Goal: Communication & Community: Answer question/provide support

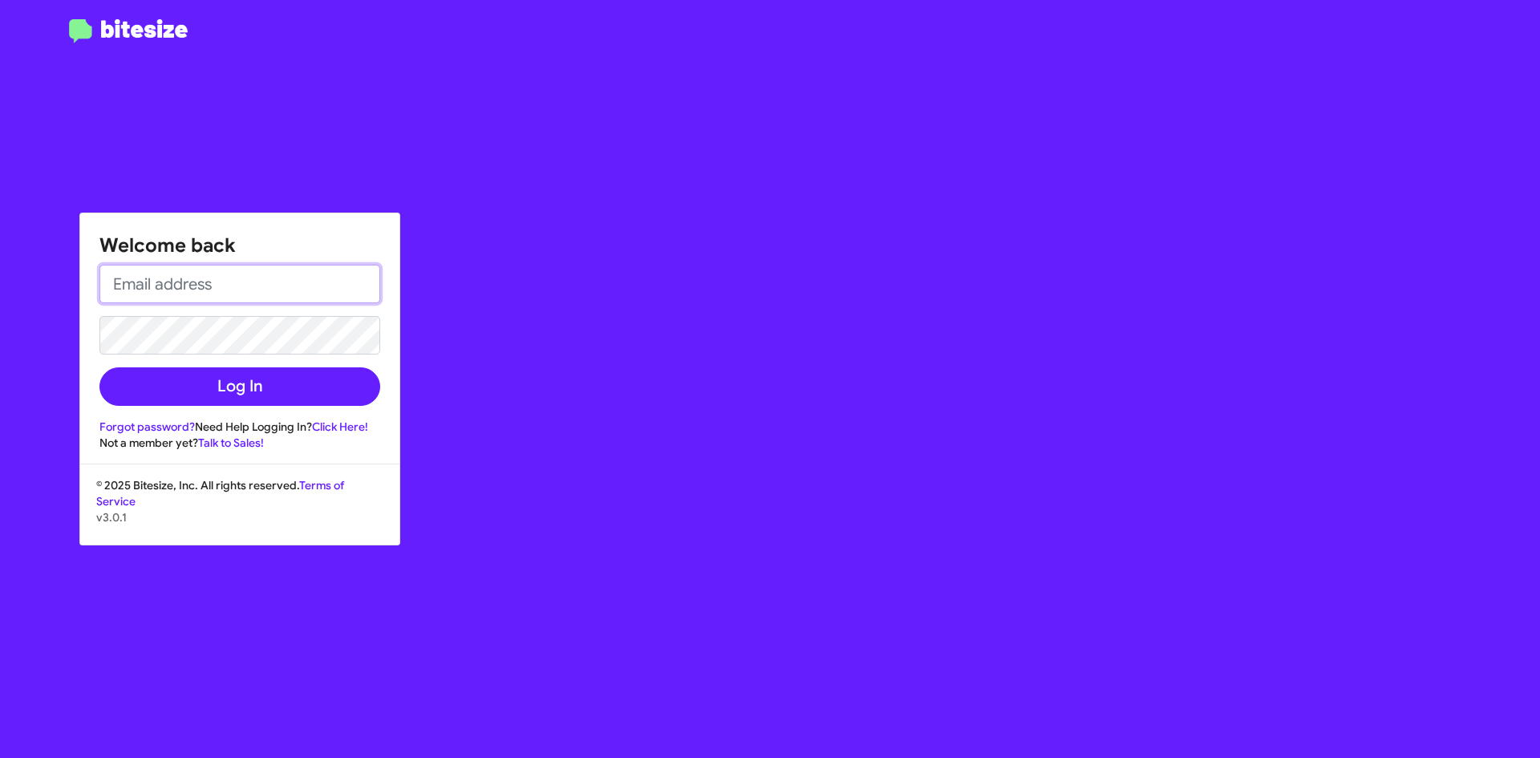
drag, startPoint x: 189, startPoint y: 278, endPoint x: 200, endPoint y: 282, distance: 11.9
click at [189, 278] on input "email" at bounding box center [239, 284] width 281 height 38
type input "[EMAIL_ADDRESS][DOMAIN_NAME]"
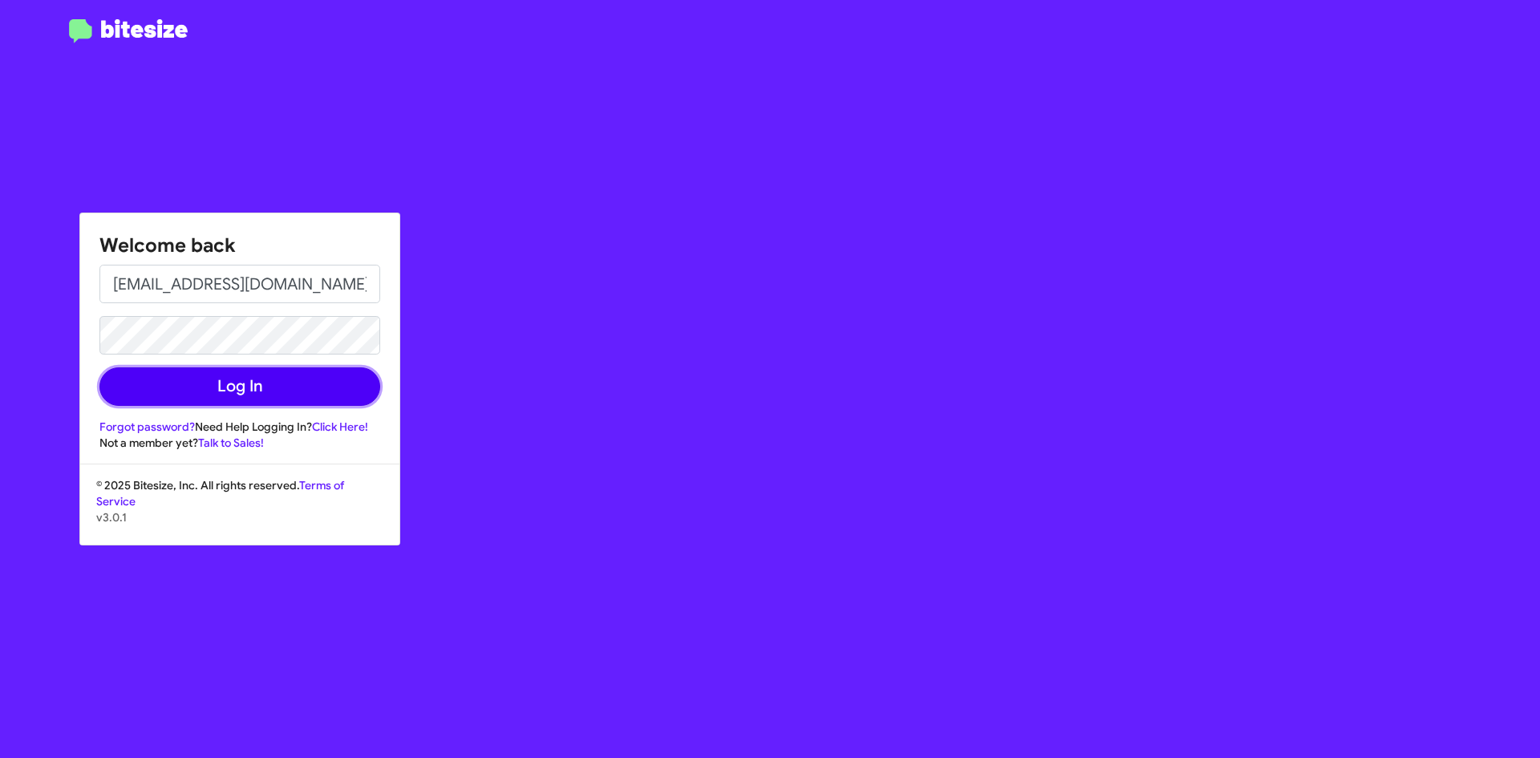
click at [218, 375] on button "Log In" at bounding box center [239, 386] width 281 height 38
